Goal: Check status

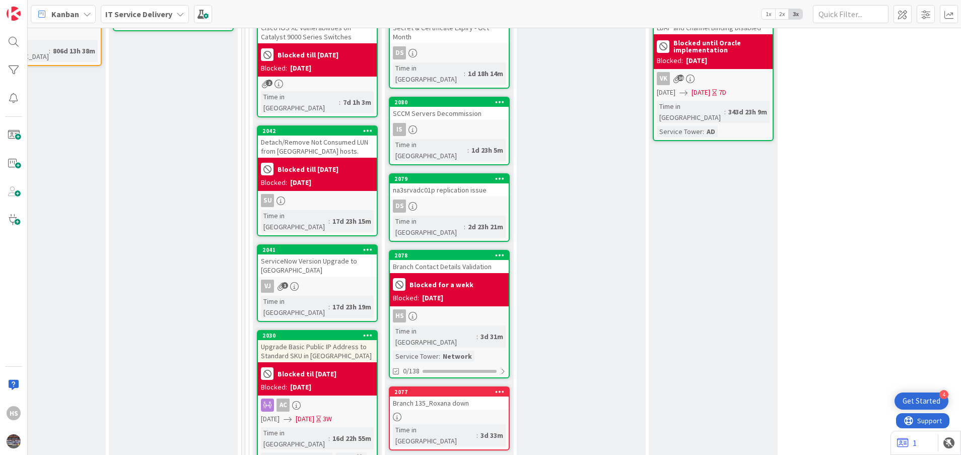
scroll to position [358, 454]
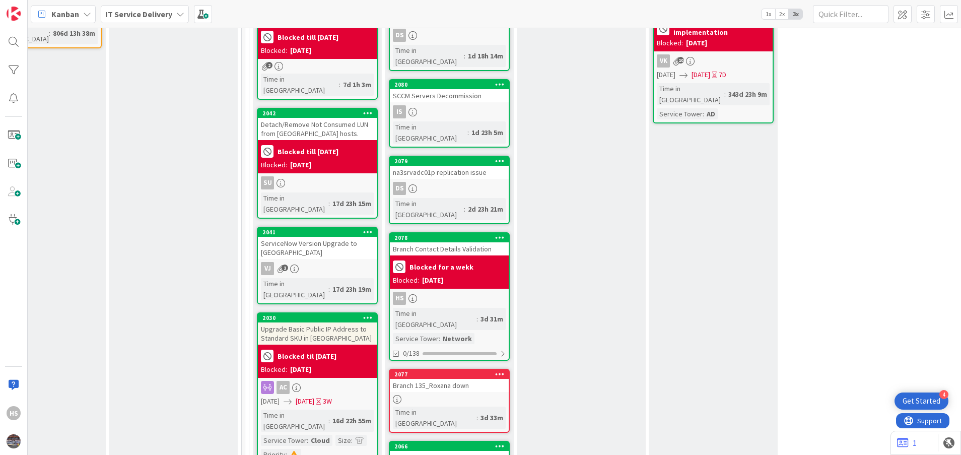
click at [459, 369] on div "2077 Branch 135_Roxana down Time in Column : 3d 33m" at bounding box center [449, 401] width 121 height 64
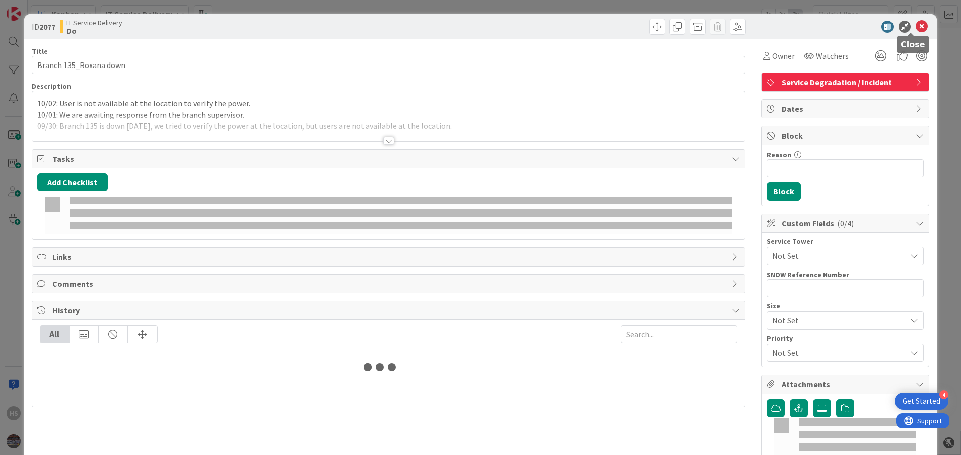
click at [916, 21] on icon at bounding box center [922, 27] width 12 height 12
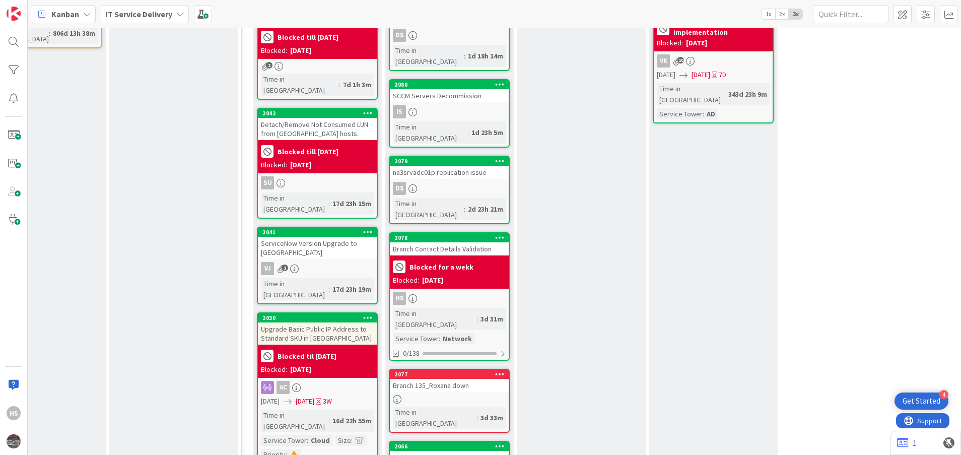
click at [437, 369] on div "2077 Branch 135_Roxana down Time in Column : 3d 33m" at bounding box center [449, 401] width 121 height 64
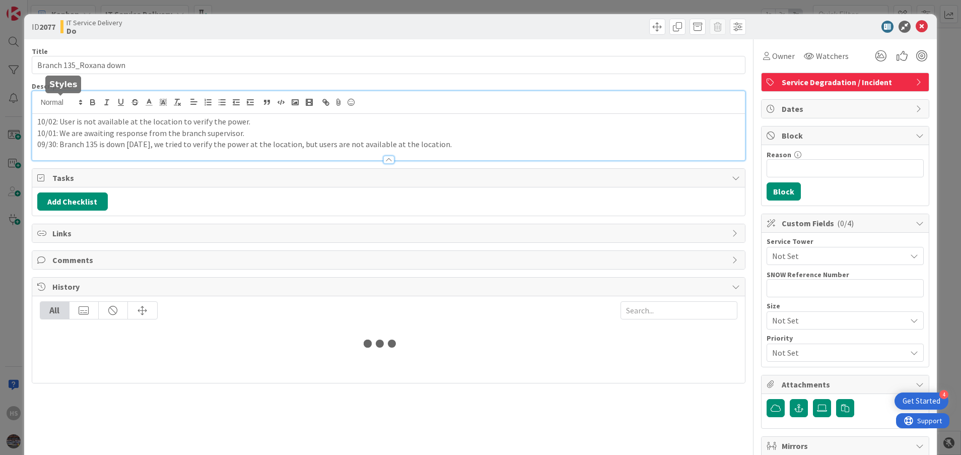
click at [36, 101] on div "10/02: User is not available at the location to verify the power. 10/01: We are…" at bounding box center [388, 125] width 713 height 69
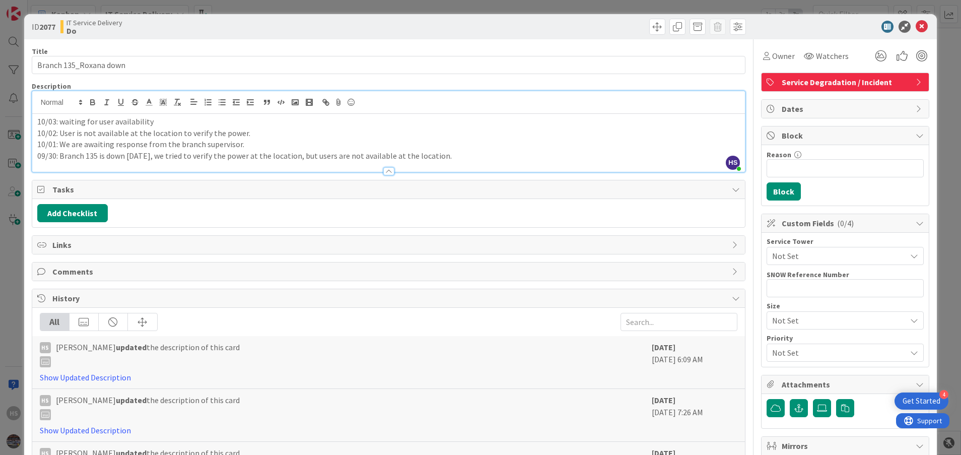
click at [64, 122] on p "10/03: waiting for user availability" at bounding box center [388, 122] width 703 height 12
click at [155, 120] on p "10/03: Waiting for user availability" at bounding box center [388, 122] width 703 height 12
click at [916, 27] on icon at bounding box center [922, 27] width 12 height 12
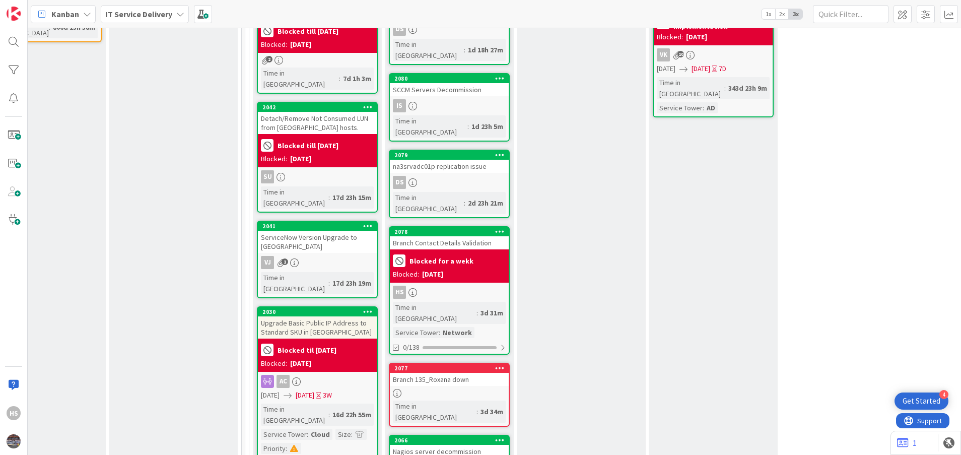
scroll to position [370, 454]
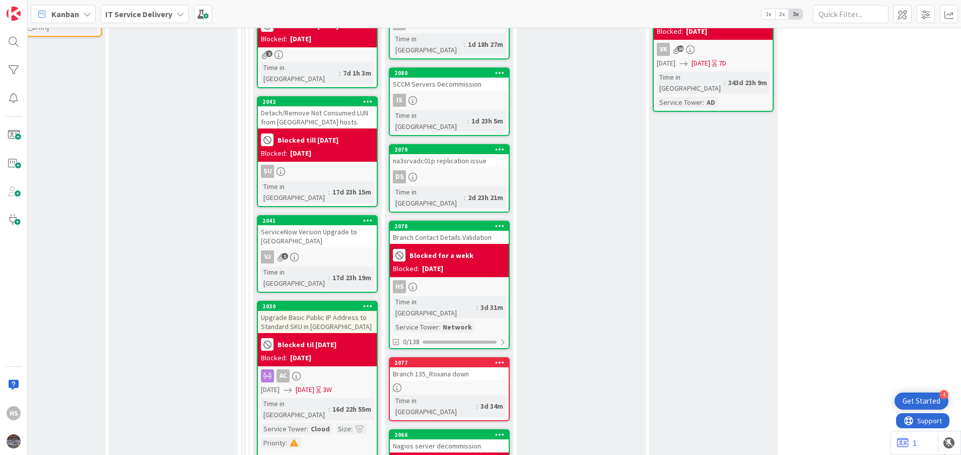
click at [447, 367] on div "Branch 135_Roxana down" at bounding box center [449, 373] width 119 height 13
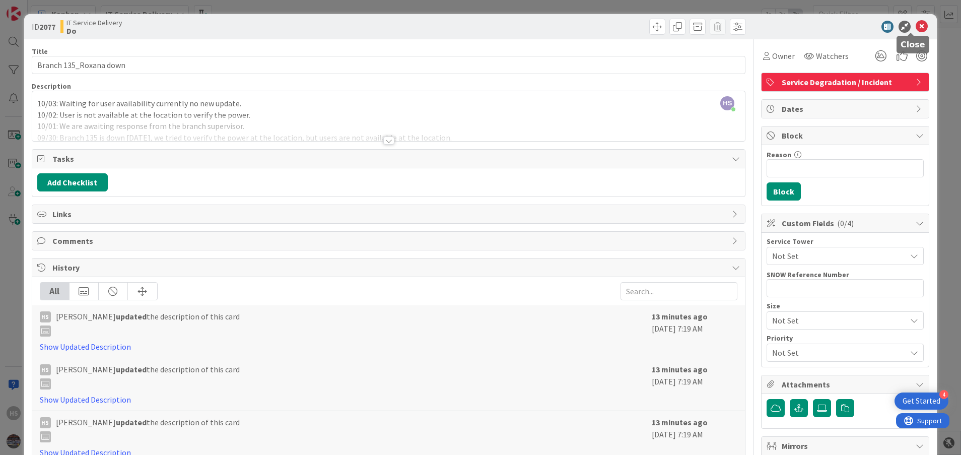
click at [916, 25] on icon at bounding box center [922, 27] width 12 height 12
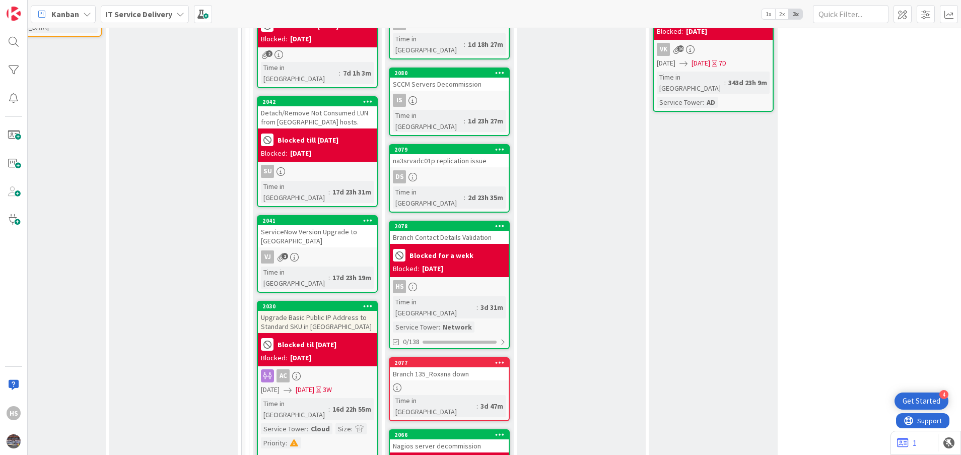
scroll to position [7, 454]
